Goal: Browse casually

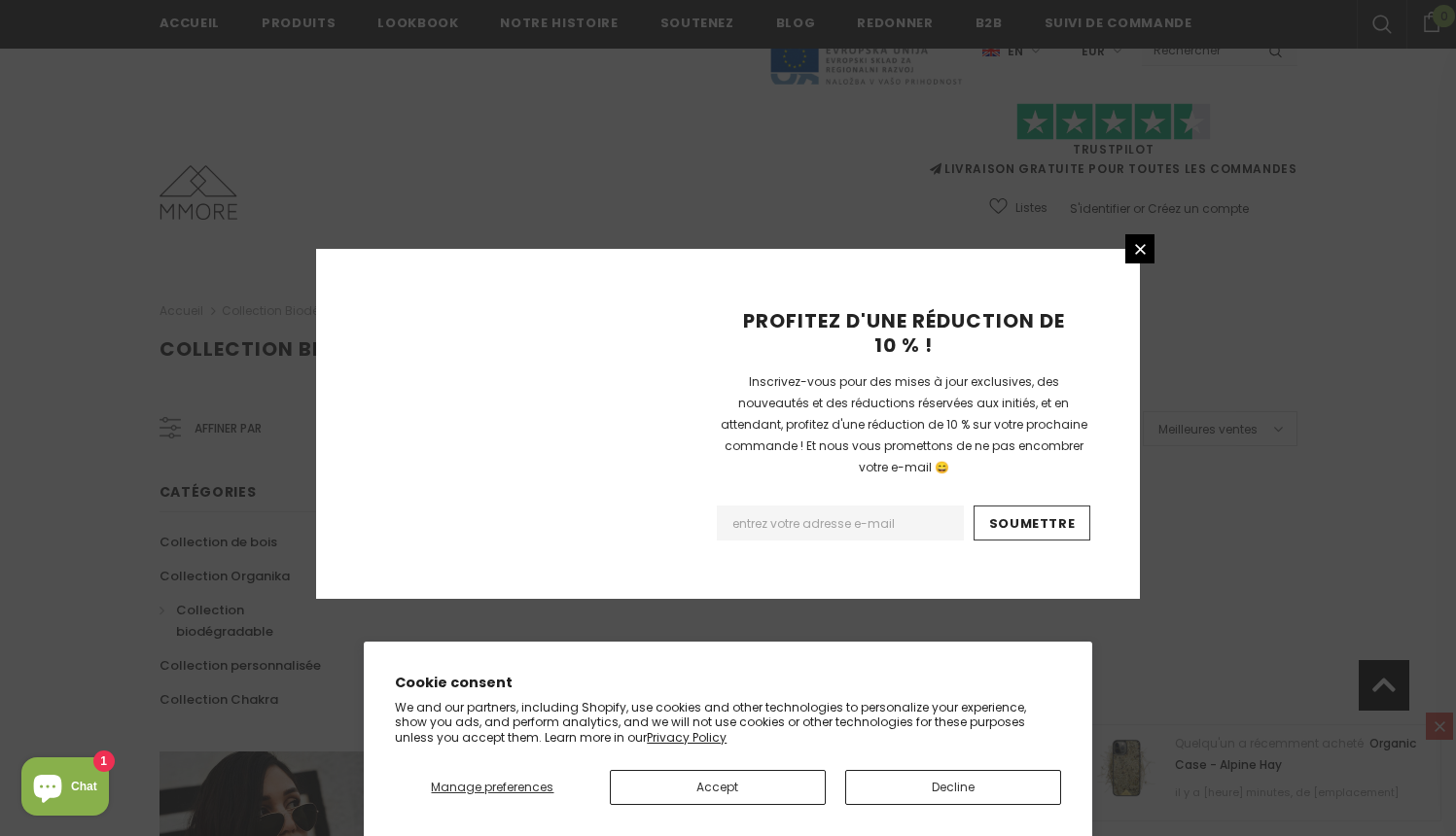
scroll to position [1203, 0]
